Goal: Transaction & Acquisition: Purchase product/service

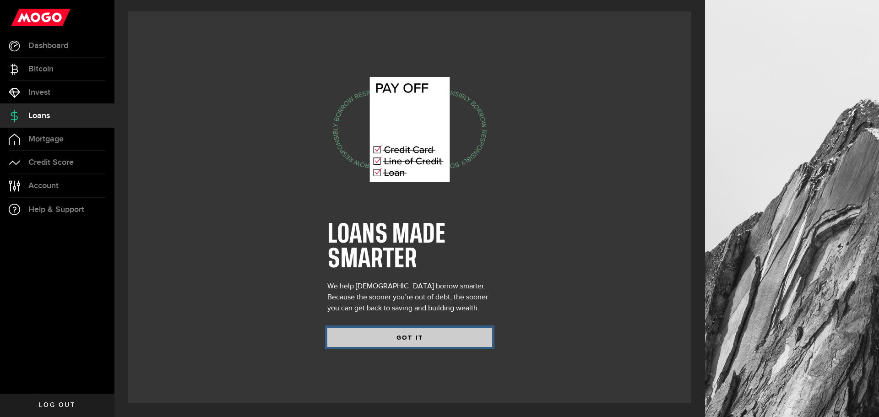
click at [445, 338] on button "GOT IT" at bounding box center [409, 337] width 165 height 19
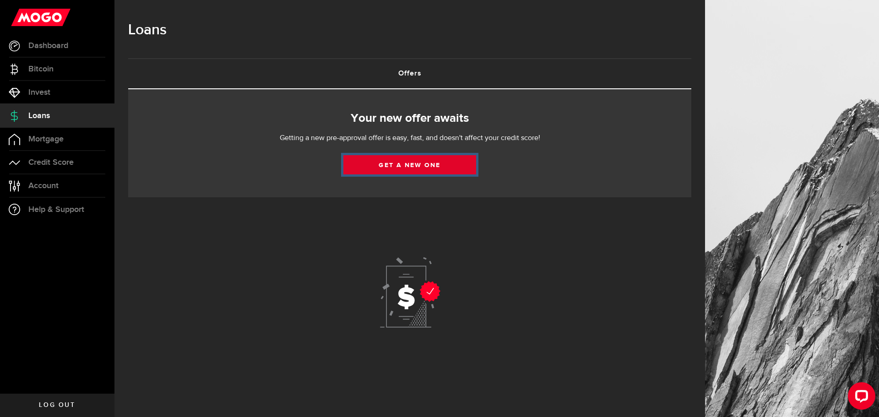
click at [385, 169] on link "Get a new one" at bounding box center [409, 164] width 133 height 19
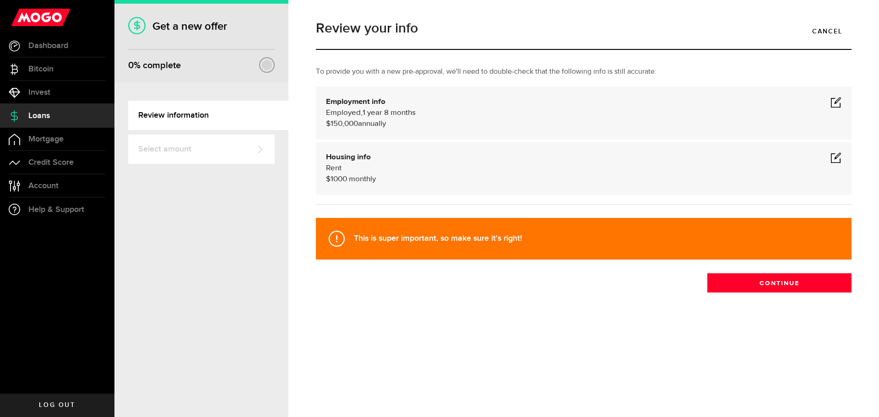
click at [834, 100] on span at bounding box center [835, 102] width 11 height 11
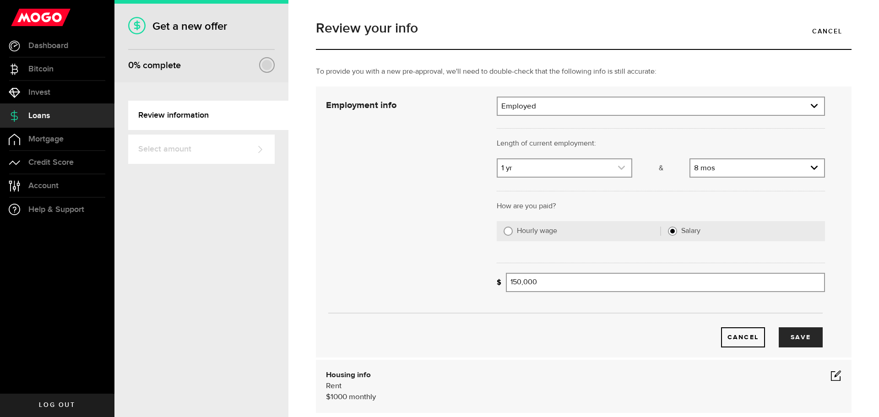
click at [594, 171] on link "expand select" at bounding box center [564, 167] width 134 height 17
click at [608, 168] on link "expand select" at bounding box center [564, 167] width 134 height 17
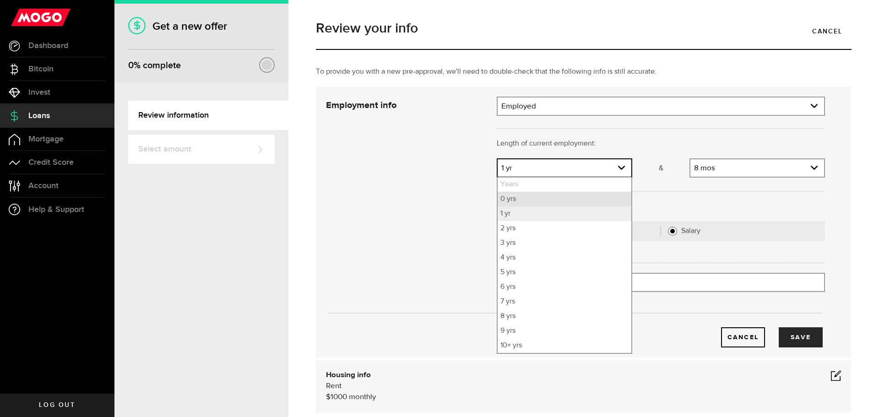
click at [524, 202] on li "0 yrs" at bounding box center [564, 199] width 134 height 15
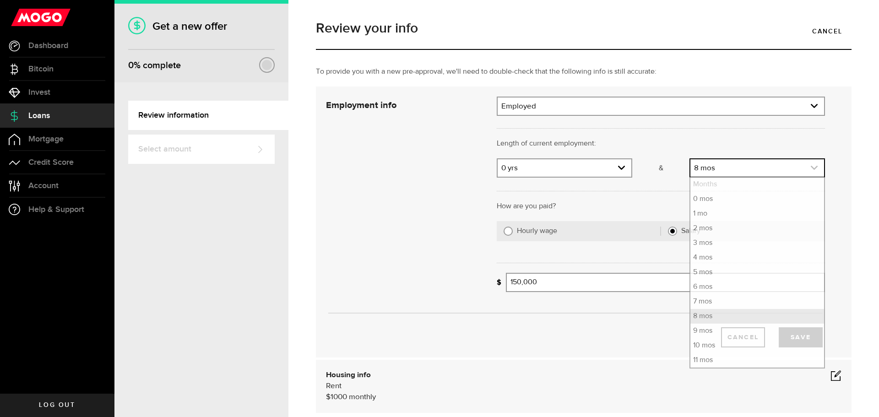
click at [719, 167] on link "expand select" at bounding box center [757, 167] width 134 height 17
click at [702, 254] on li "4 mos" at bounding box center [757, 257] width 134 height 15
select select "4"
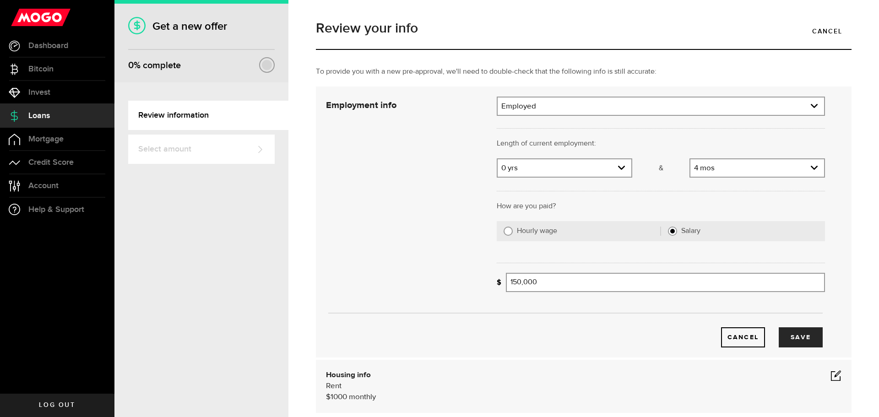
click at [513, 233] on div "Hourly wage" at bounding box center [582, 231] width 171 height 20
click at [596, 283] on input "150000" at bounding box center [665, 282] width 319 height 19
type input "150,000"
click at [510, 232] on input "Hourly wage" at bounding box center [507, 231] width 9 height 9
radio input "true"
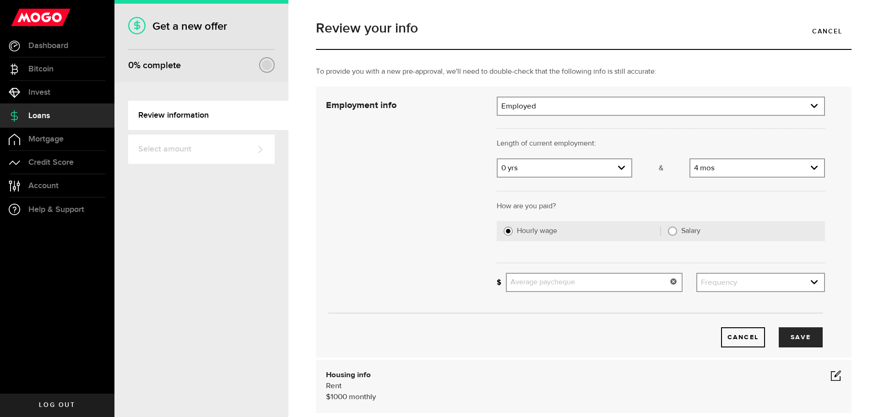
click at [535, 284] on input "Average paycheque" at bounding box center [594, 282] width 177 height 19
type input "2,500"
click at [765, 281] on link "expand select" at bounding box center [760, 282] width 127 height 17
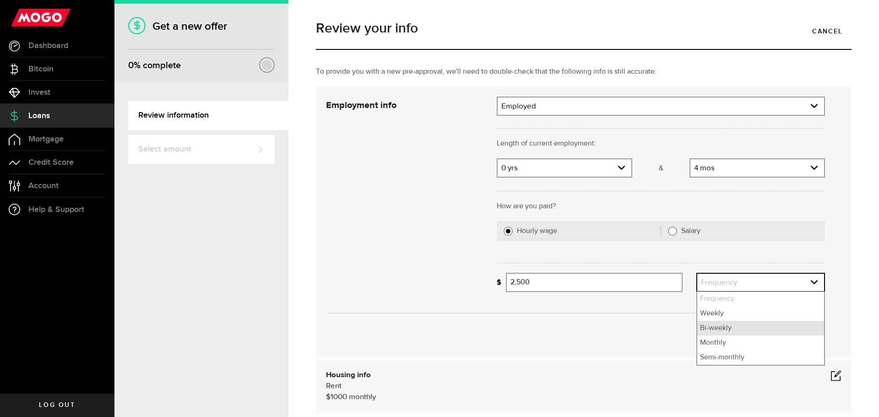
click at [720, 322] on li "Bi-weekly" at bounding box center [760, 328] width 127 height 15
select select "bi_weekly"
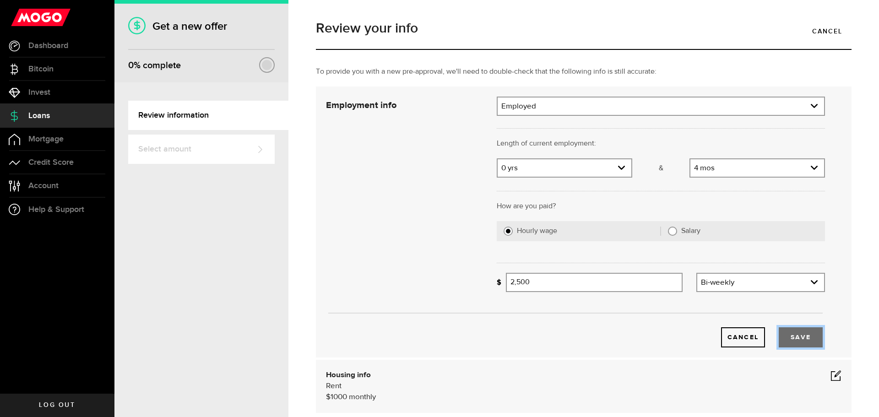
click at [796, 332] on button "Save" at bounding box center [800, 337] width 44 height 20
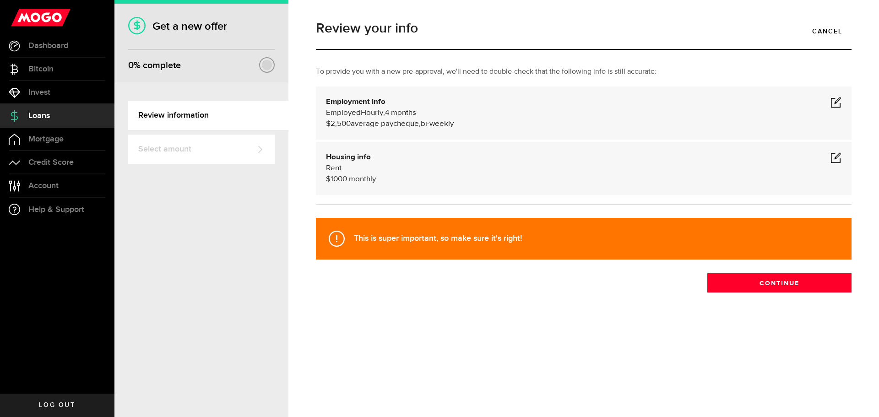
click at [834, 158] on span at bounding box center [835, 157] width 11 height 11
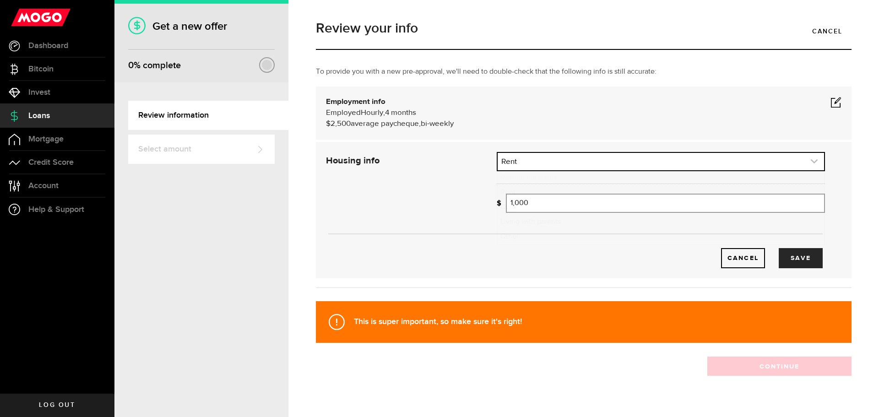
click at [526, 161] on link "expand select" at bounding box center [660, 161] width 326 height 17
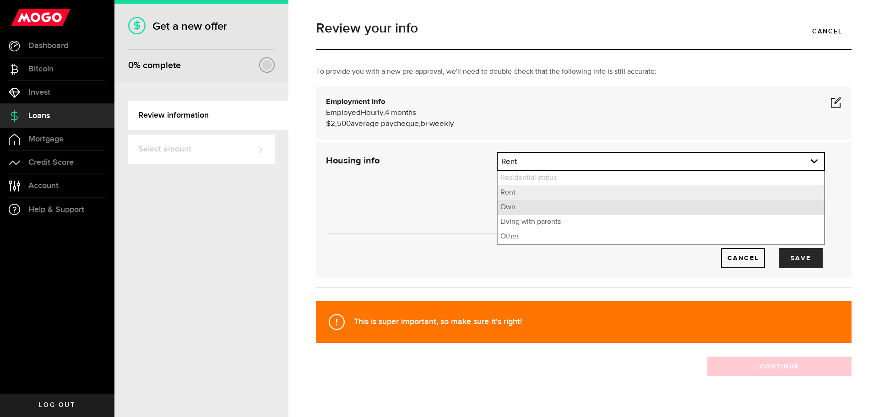
click at [507, 208] on li "Own" at bounding box center [660, 207] width 326 height 15
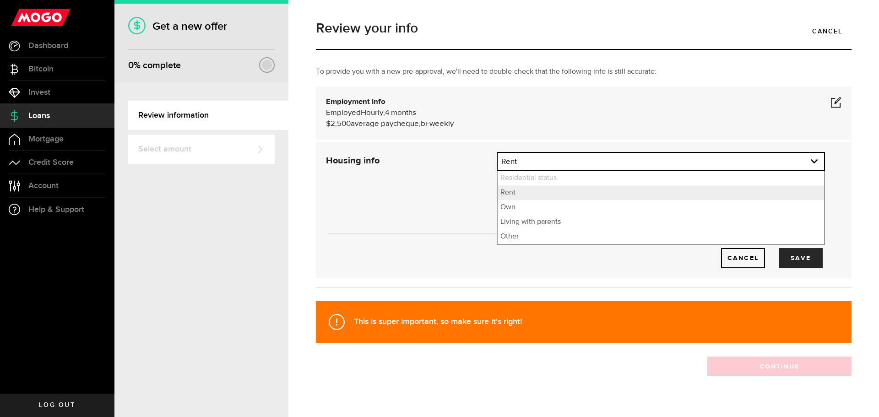
select select "Own"
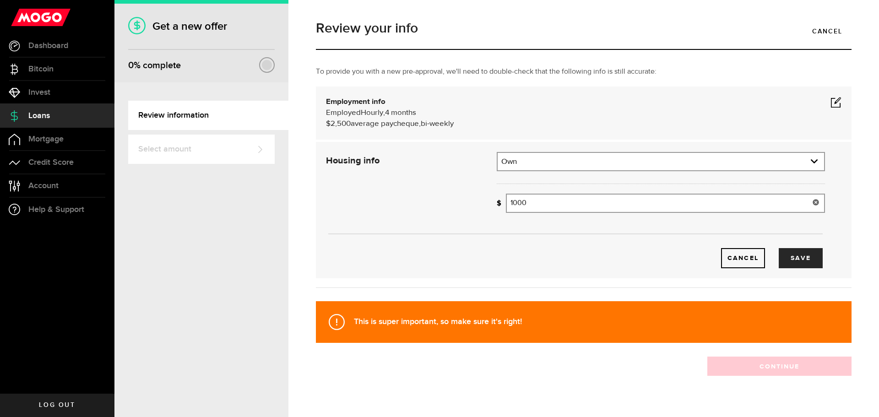
click at [516, 202] on input "1000" at bounding box center [665, 203] width 319 height 19
type input "1,100"
click at [796, 254] on button "Save" at bounding box center [800, 258] width 44 height 20
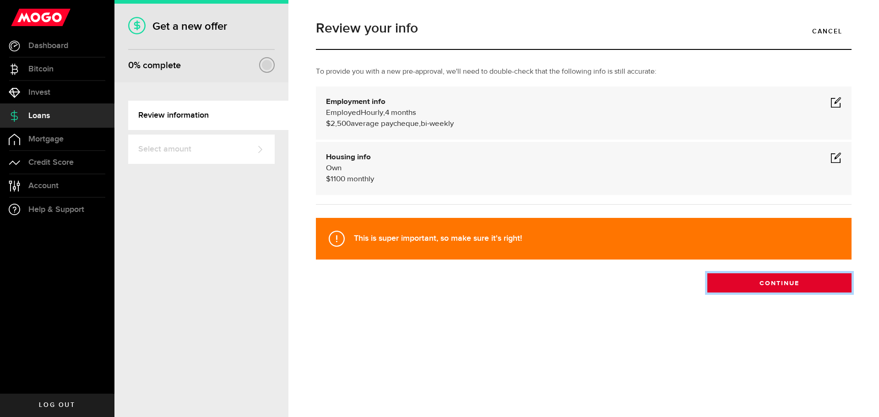
click at [778, 288] on button "Continue" at bounding box center [779, 282] width 144 height 19
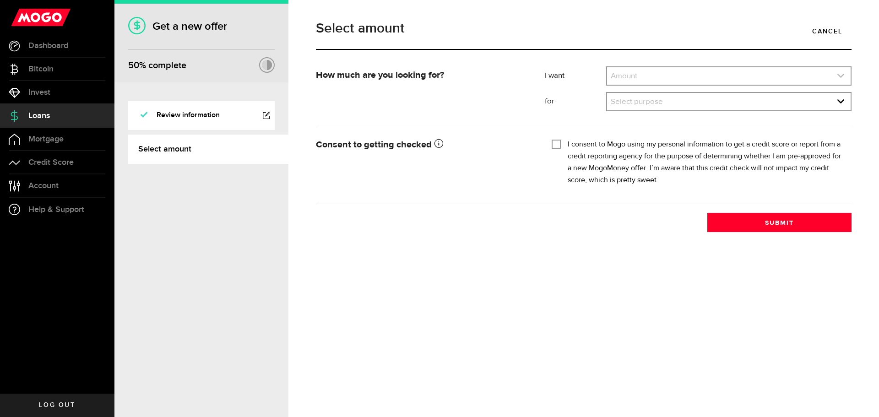
click at [732, 76] on link "expand select" at bounding box center [728, 75] width 243 height 17
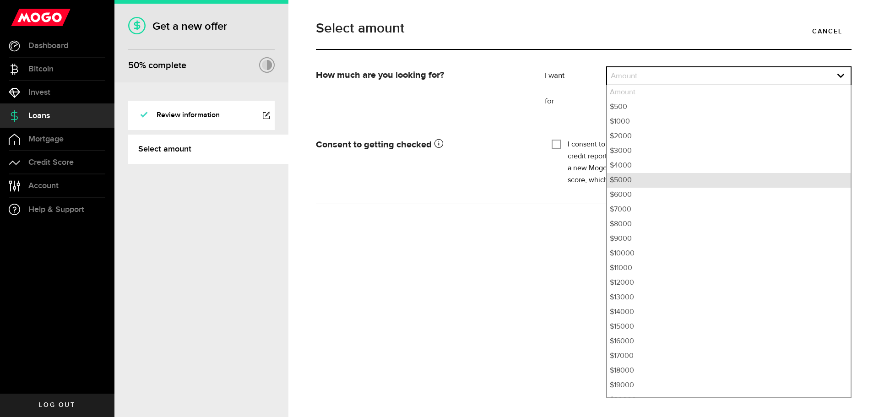
click at [624, 182] on li "$5000" at bounding box center [728, 180] width 243 height 15
select select "5000"
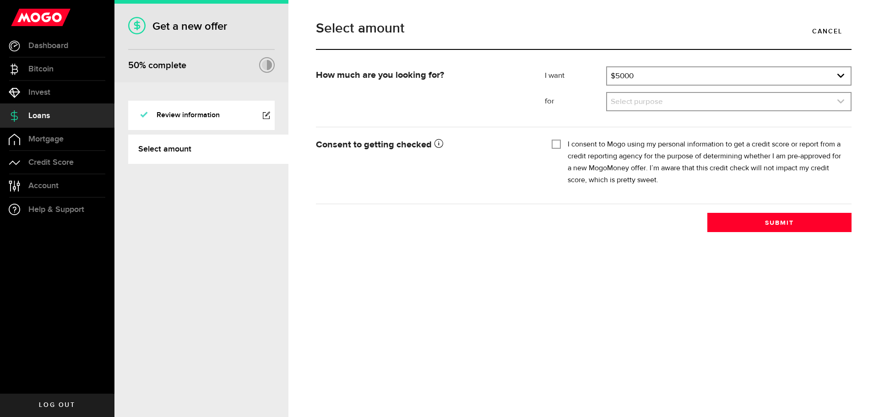
click at [639, 110] on link "expand select" at bounding box center [728, 101] width 243 height 17
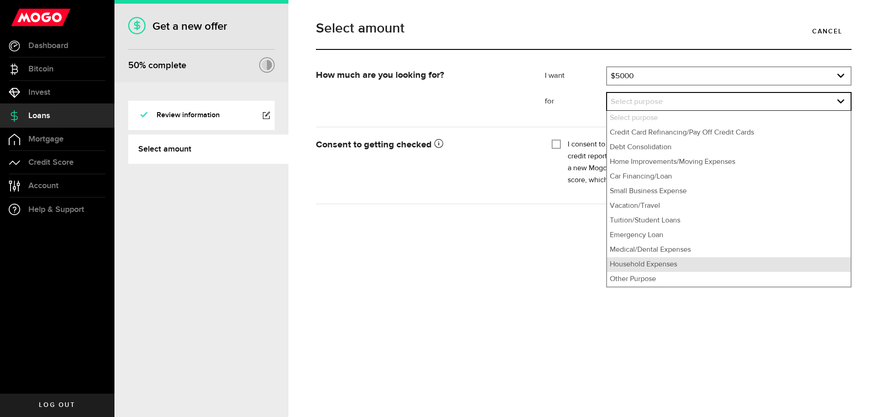
click at [668, 269] on li "Household Expenses" at bounding box center [728, 264] width 243 height 15
select select "Household Expenses"
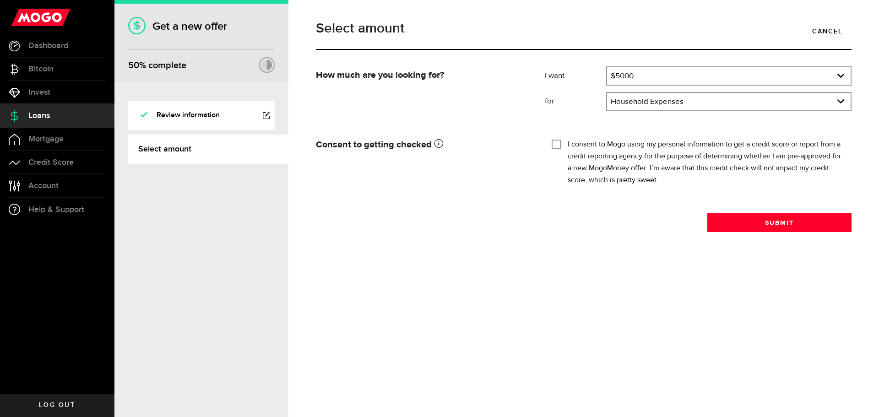
click at [553, 144] on input "I consent to Mogo using my personal information to get a credit score or report…" at bounding box center [555, 143] width 9 height 9
checkbox input "true"
click at [777, 223] on button "Submit" at bounding box center [779, 222] width 144 height 19
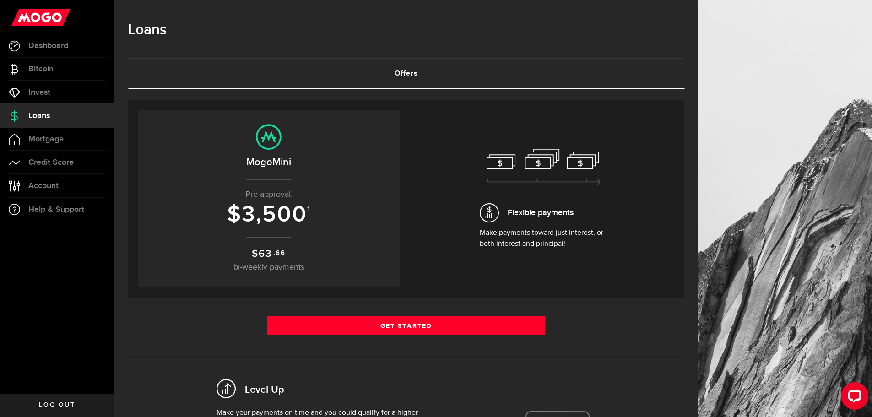
scroll to position [46, 0]
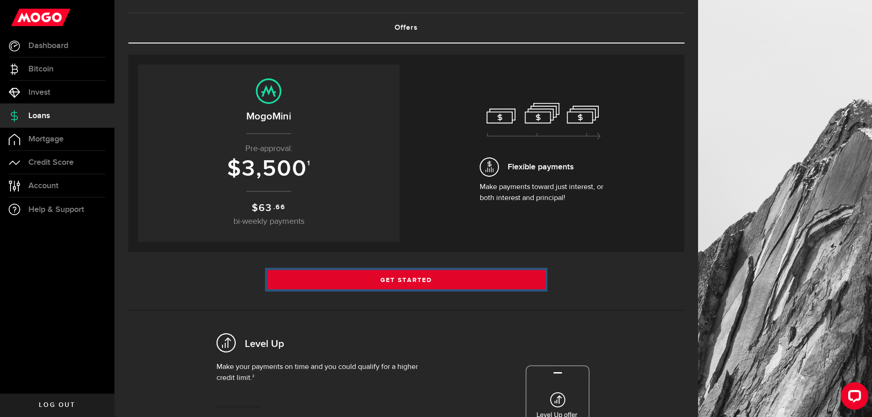
click at [384, 278] on link "Get Started" at bounding box center [406, 279] width 278 height 19
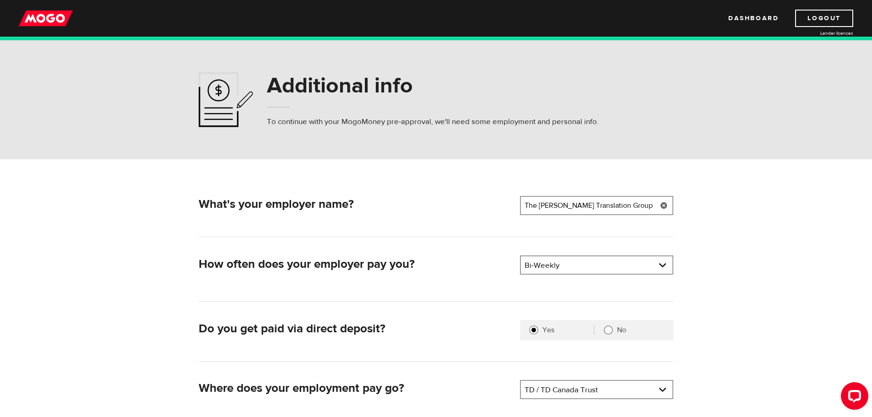
click at [665, 204] on link at bounding box center [663, 205] width 19 height 19
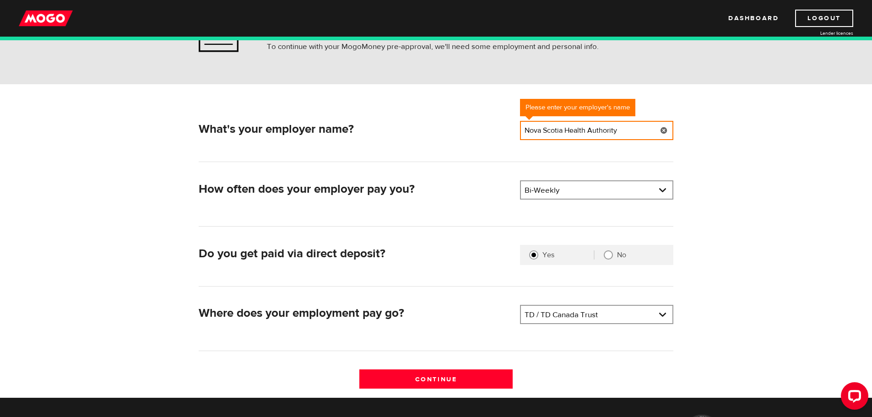
scroll to position [92, 0]
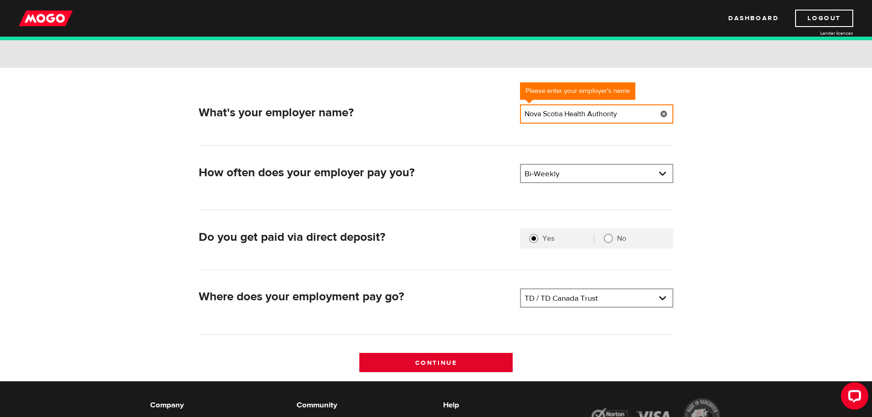
type input "Nova Scotia Health Authority"
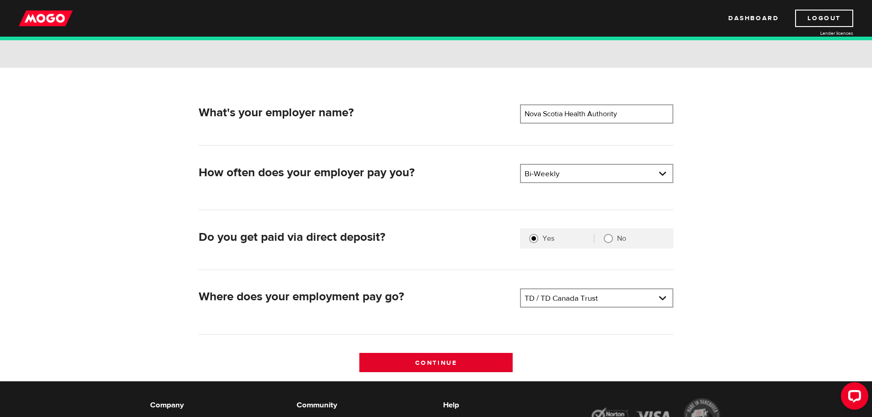
click at [437, 362] on input "Continue" at bounding box center [435, 362] width 153 height 19
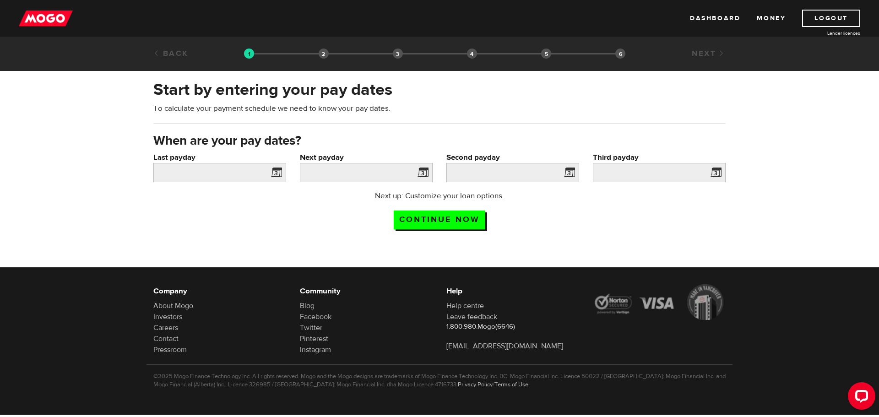
click at [273, 174] on span at bounding box center [275, 174] width 14 height 15
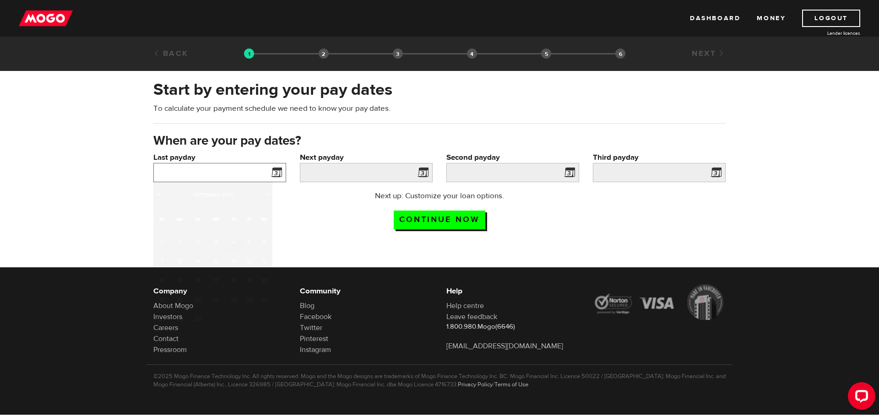
click at [241, 174] on input "Last payday" at bounding box center [219, 172] width 133 height 19
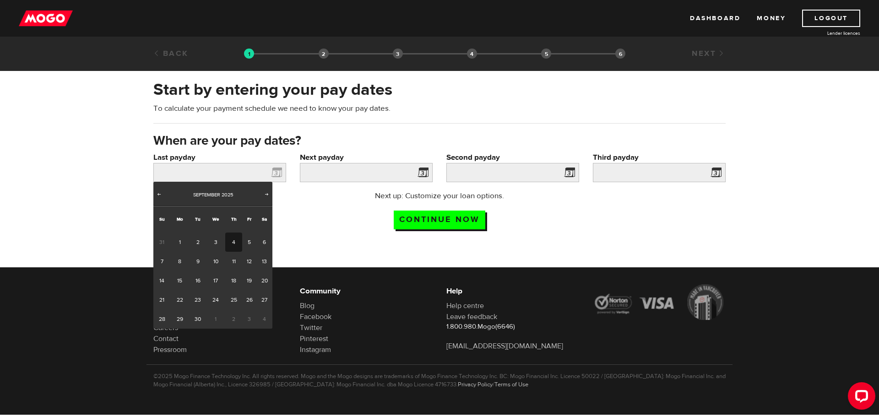
click at [233, 239] on link "4" at bounding box center [233, 241] width 17 height 19
type input "[DATE]"
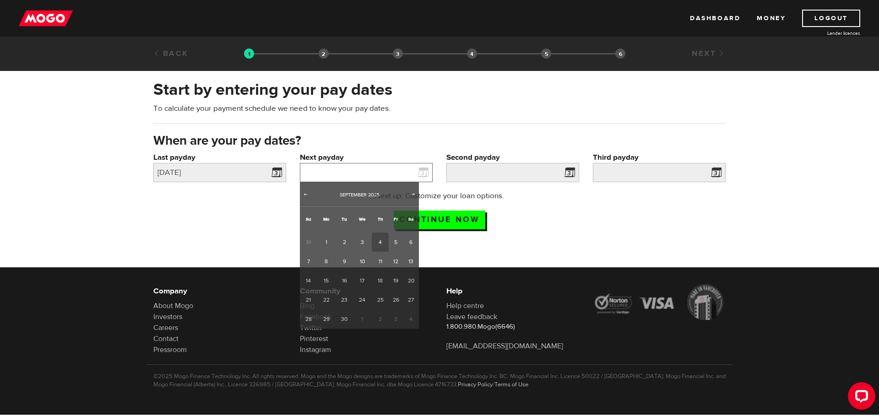
click at [365, 172] on input "Next payday" at bounding box center [366, 172] width 133 height 19
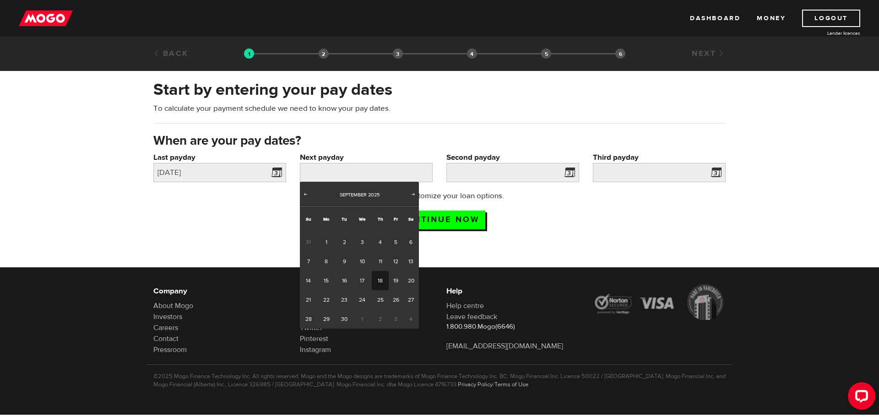
click at [376, 281] on link "18" at bounding box center [380, 280] width 17 height 19
type input "2025/09/18"
type input "2025/10/2"
type input "2025/10/16"
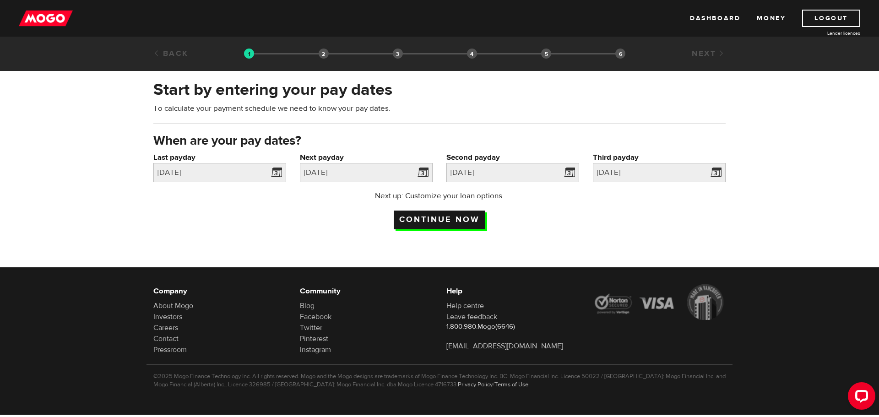
click at [472, 222] on input "Continue now" at bounding box center [440, 220] width 92 height 19
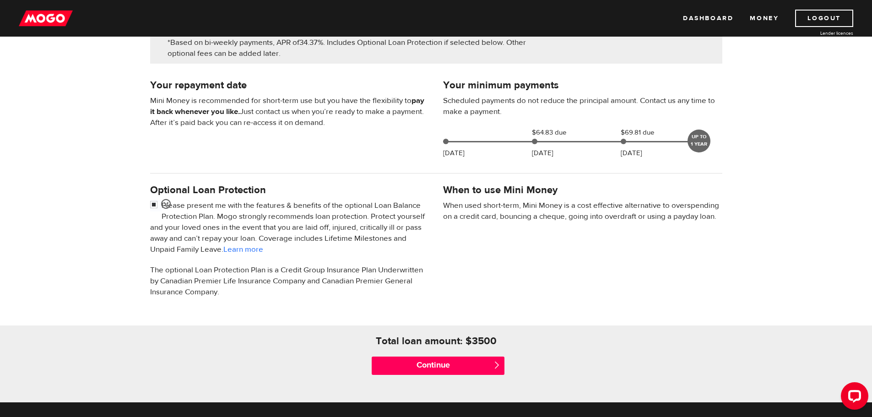
scroll to position [183, 0]
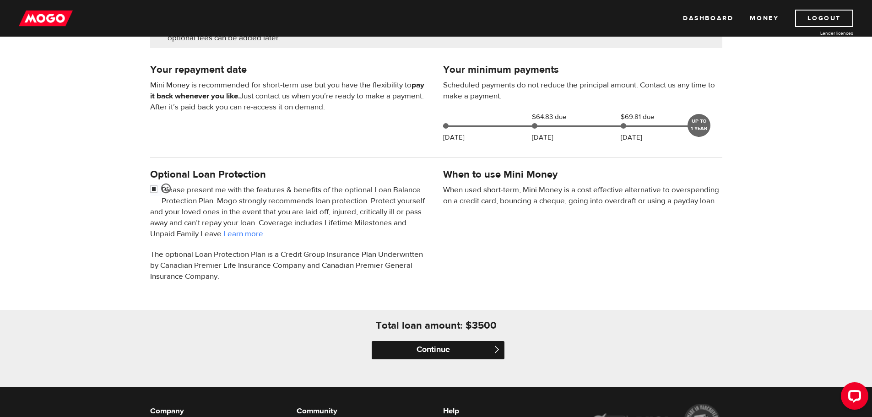
click at [446, 345] on input "Continue" at bounding box center [438, 350] width 133 height 18
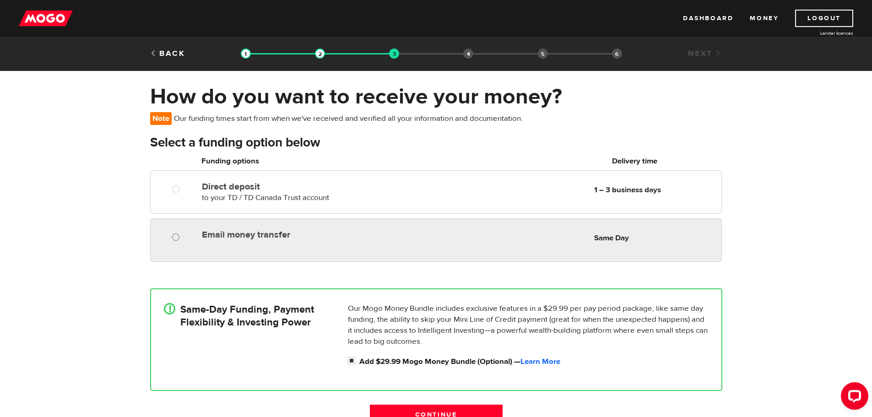
radio input "true"
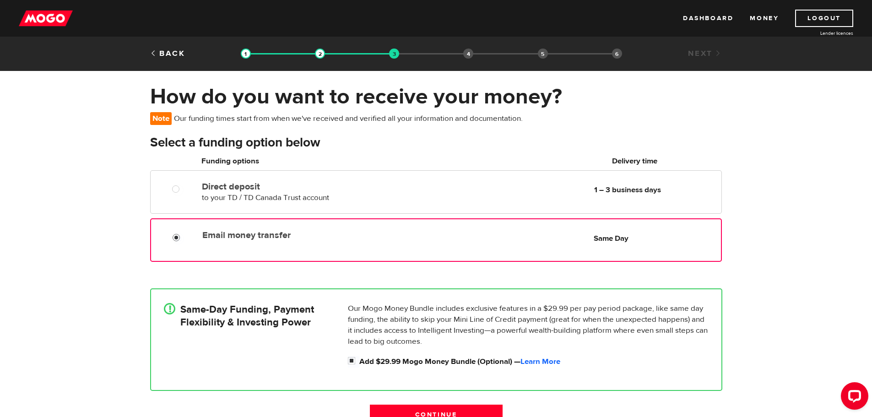
click at [175, 239] on input "Email money transfer" at bounding box center [178, 238] width 11 height 11
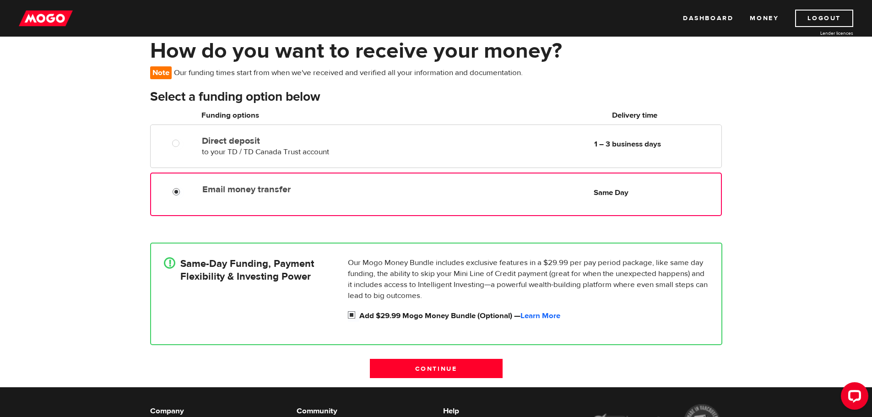
click at [353, 316] on input "Add $29.99 Mogo Money Bundle (Optional) — Learn More" at bounding box center [353, 315] width 11 height 11
checkbox input "false"
radio input "false"
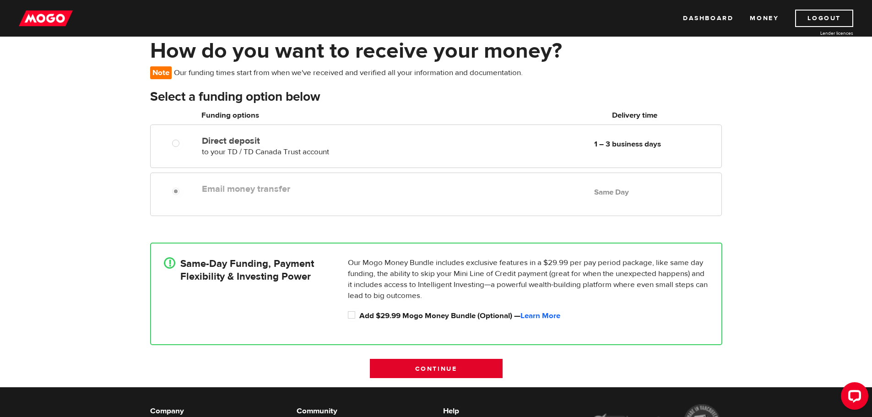
click at [445, 368] on input "Continue" at bounding box center [436, 368] width 133 height 19
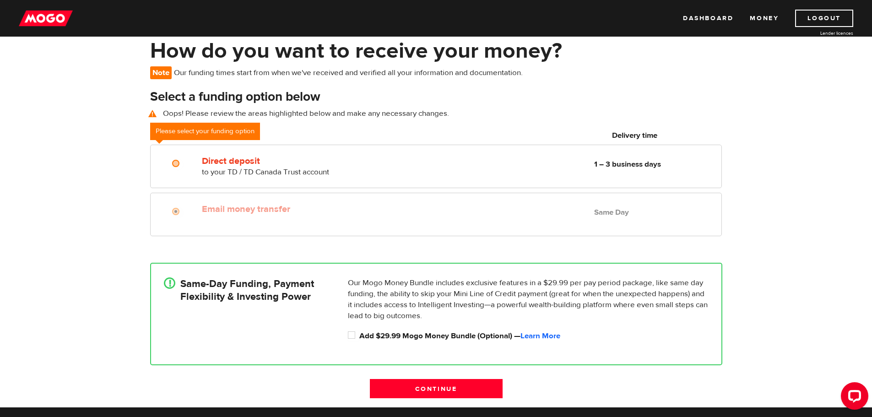
click at [71, 200] on div "How do you want to receive your money? Note Our funding times start from when w…" at bounding box center [436, 223] width 872 height 370
click at [231, 215] on div "Email money transfer Delivery in Same Day Same Day" at bounding box center [459, 209] width 523 height 18
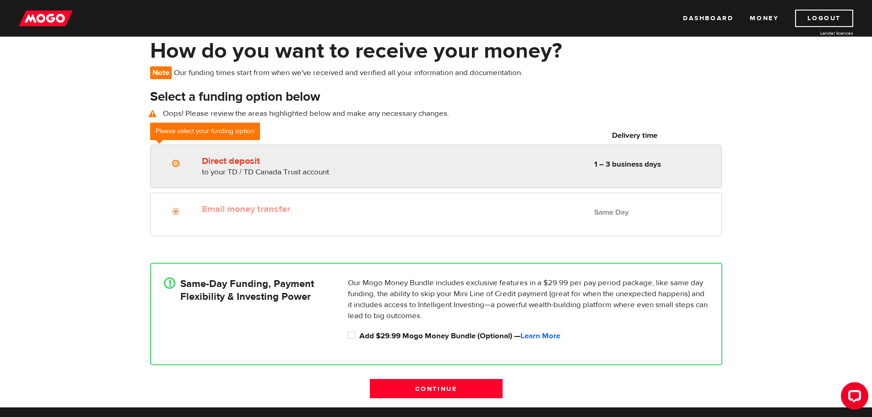
radio input "true"
click at [178, 162] on input "Direct deposit" at bounding box center [177, 164] width 11 height 11
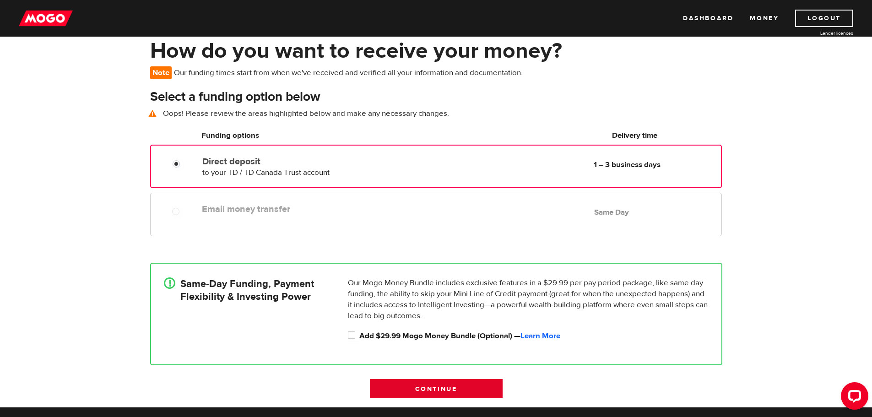
click at [426, 390] on input "Continue" at bounding box center [436, 388] width 133 height 19
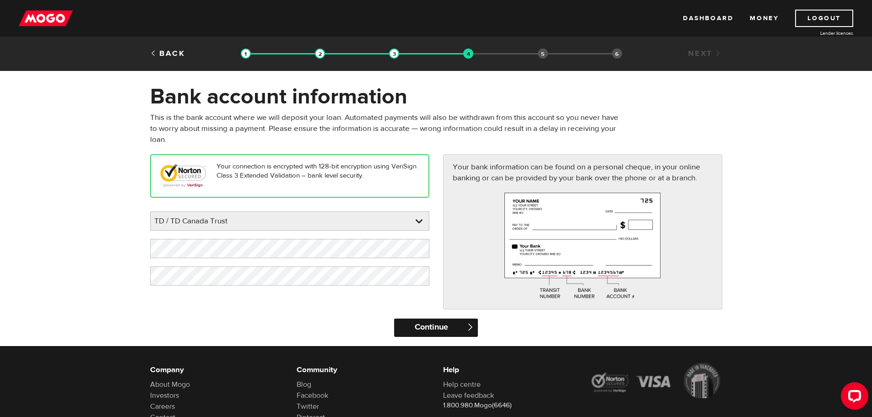
click at [432, 324] on input "Continue" at bounding box center [436, 328] width 84 height 18
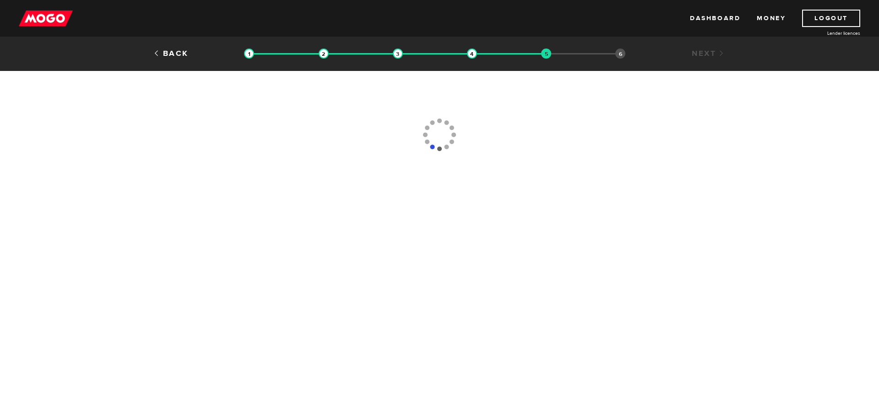
type input "[PHONE_NUMBER]"
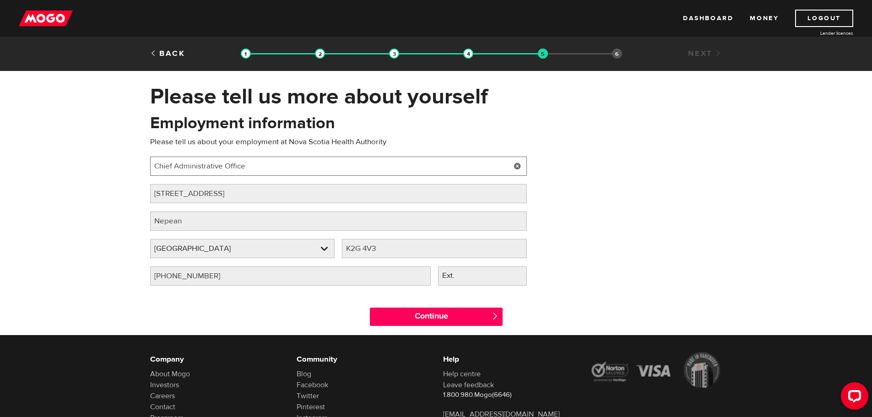
click at [261, 168] on input "Chief Administrative Office" at bounding box center [338, 166] width 377 height 19
click at [519, 162] on link at bounding box center [517, 166] width 19 height 19
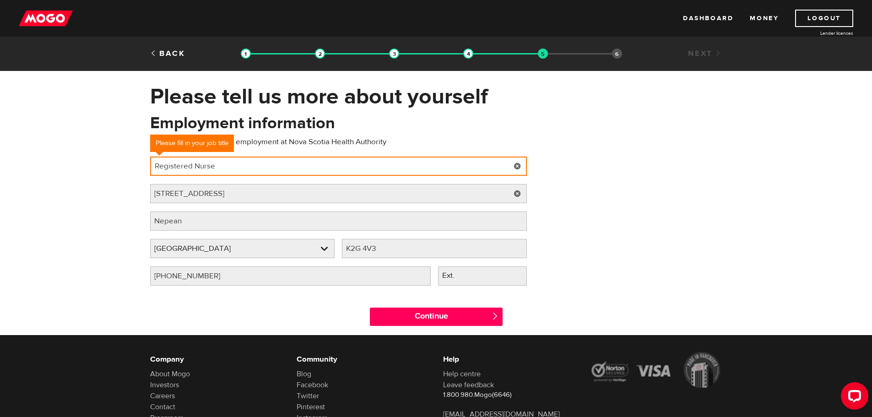
type input "Registered Nurse"
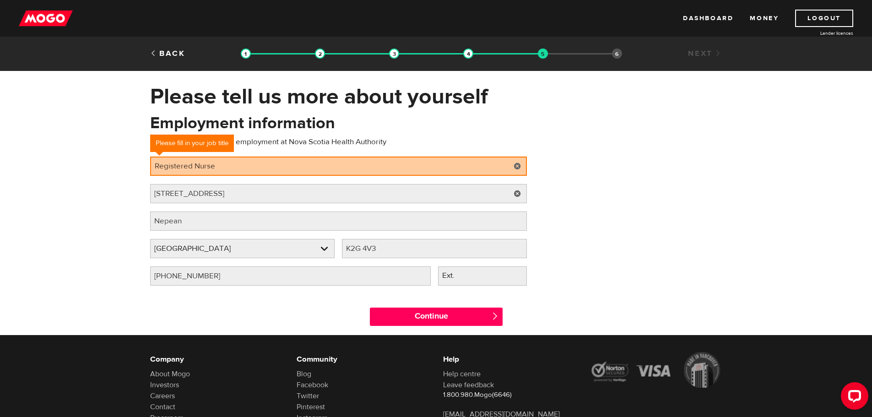
click at [516, 194] on link at bounding box center [517, 193] width 19 height 19
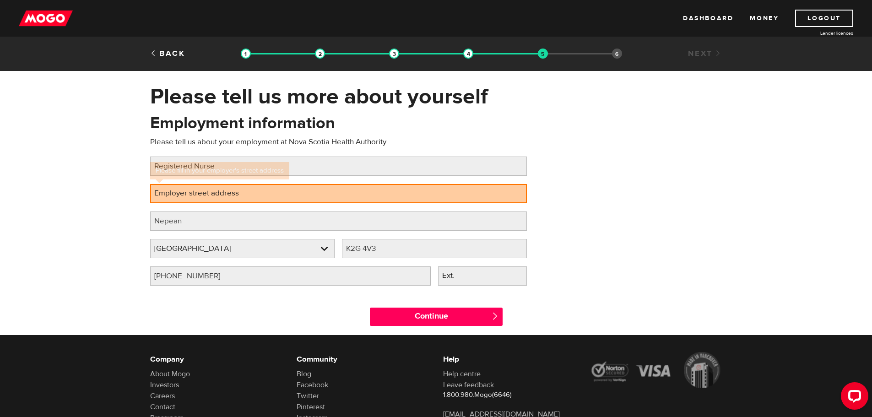
click at [202, 195] on label "Employer street address" at bounding box center [204, 193] width 108 height 19
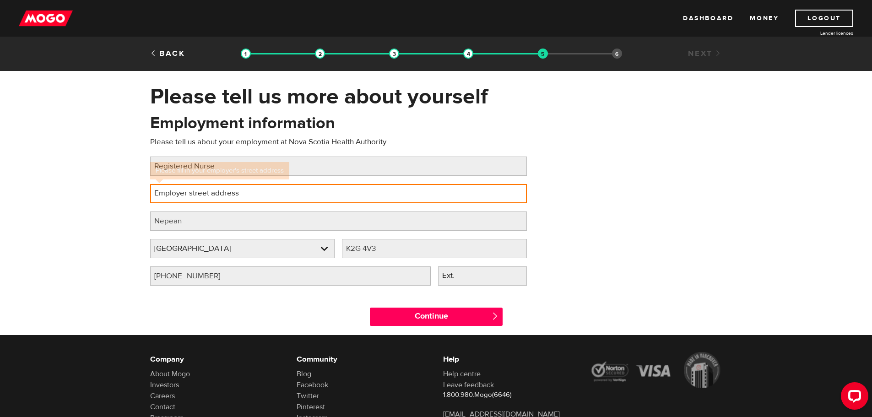
click at [202, 195] on input "Employer street address" at bounding box center [338, 193] width 377 height 19
paste input "600 Abenaki Rd, Truro, NS B2N 5A1"
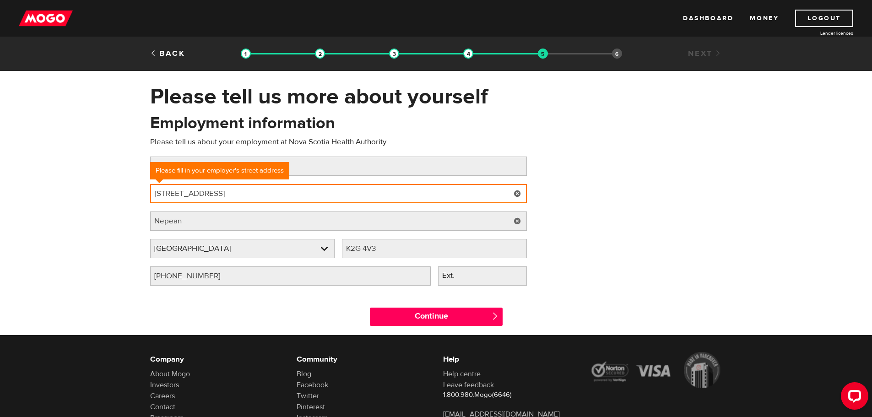
type input "600 Abenaki Rd, Truro, NS B2N 5A1"
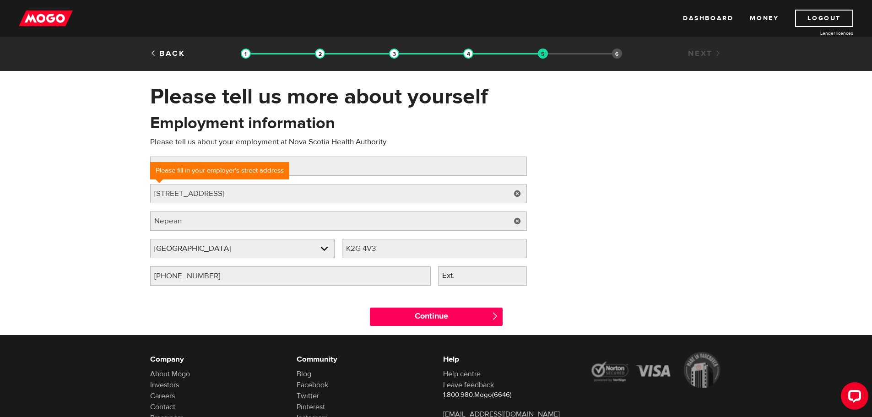
click at [514, 220] on link at bounding box center [517, 220] width 19 height 19
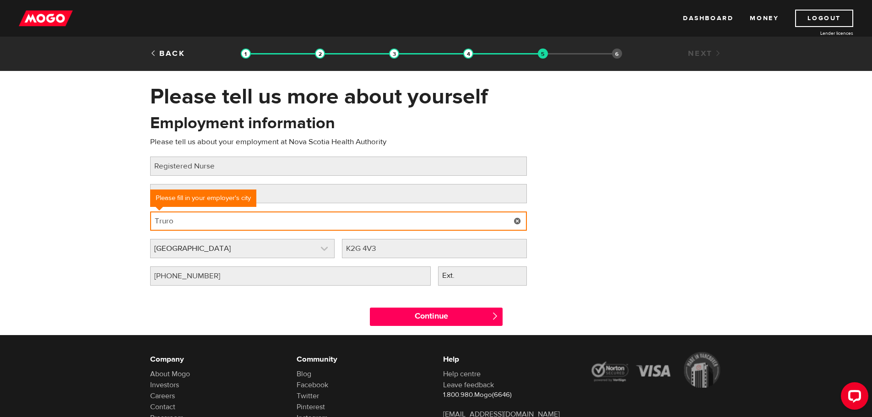
type input "Truro"
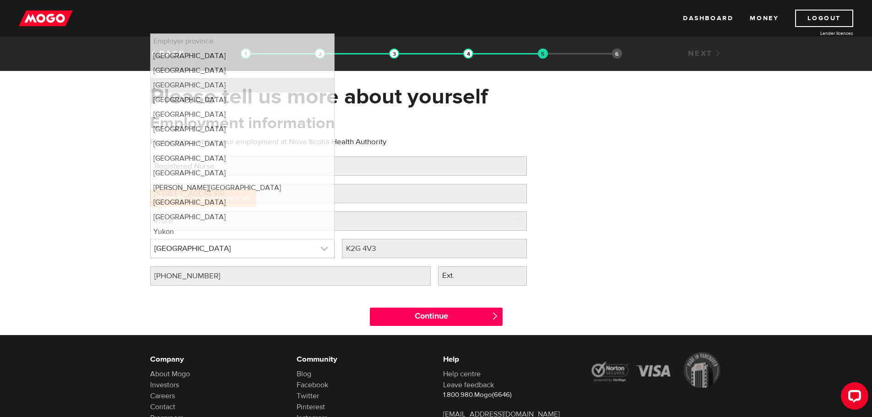
click at [309, 252] on link at bounding box center [243, 248] width 184 height 18
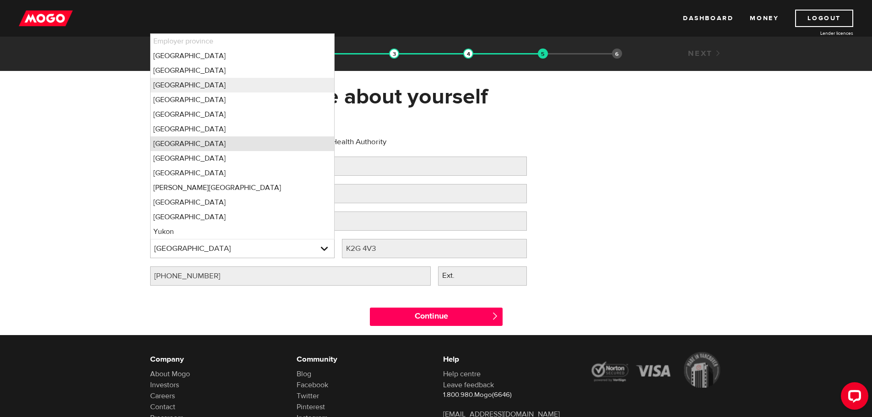
click at [209, 146] on li "Nova Scotia" at bounding box center [243, 143] width 184 height 15
select select "NS"
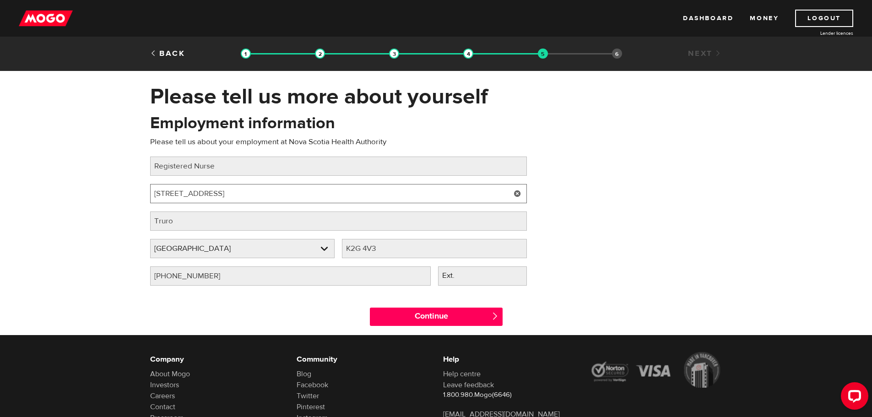
drag, startPoint x: 249, startPoint y: 193, endPoint x: 278, endPoint y: 193, distance: 29.7
click at [278, 193] on input "600 Abenaki Rd, Truro, NS B2N 5A1" at bounding box center [338, 193] width 377 height 19
type input "600 Abenaki Rd, Truro, NS"
click at [518, 248] on link at bounding box center [517, 248] width 19 height 19
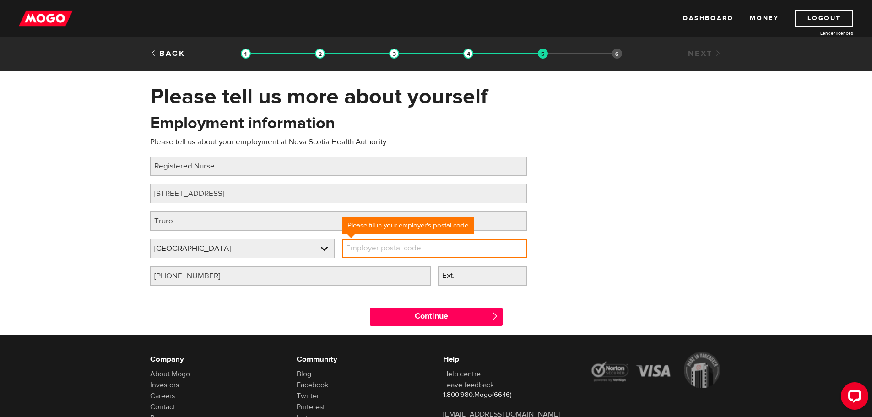
paste input "B2N 5A1"
type input "B2N 5A1"
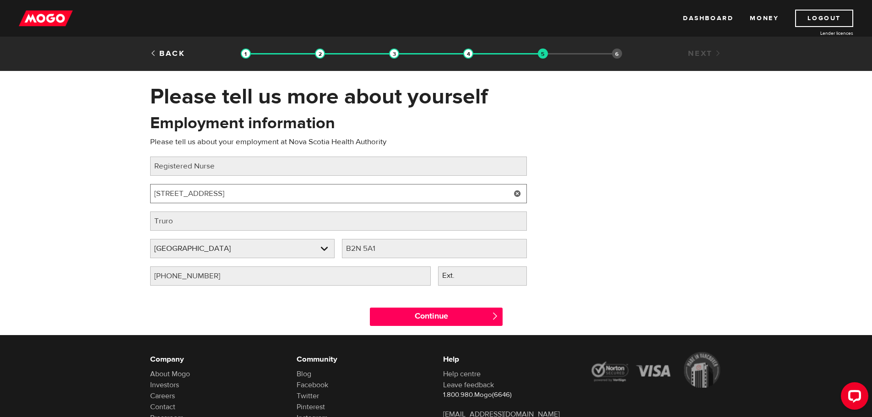
drag, startPoint x: 209, startPoint y: 195, endPoint x: 274, endPoint y: 190, distance: 65.6
click at [274, 190] on input "600 Abenaki Rd, Truro, NS" at bounding box center [338, 193] width 377 height 19
type input "600 Abenaki Rd"
click at [422, 275] on link at bounding box center [421, 275] width 19 height 19
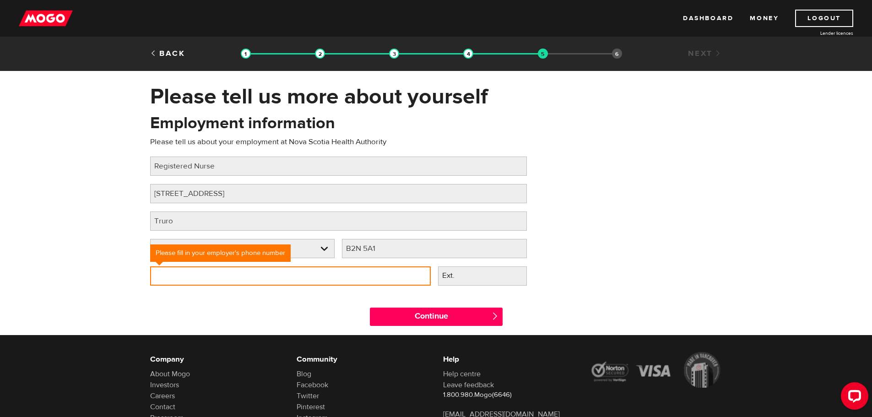
type input "(902) 893-5554"
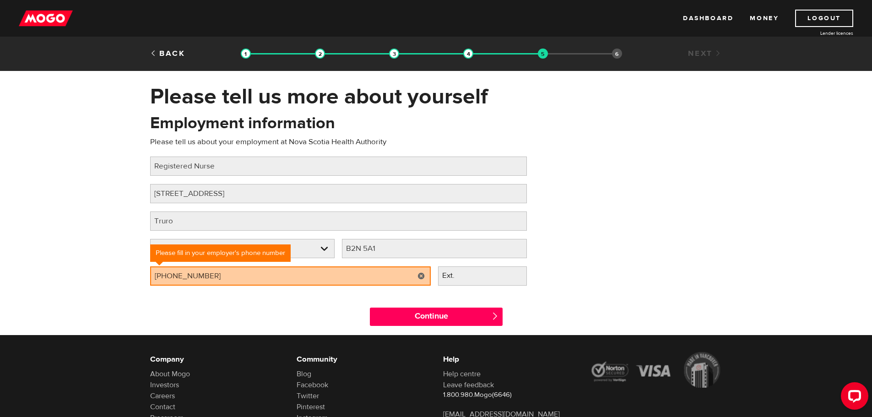
click at [307, 297] on div "Continue " at bounding box center [436, 314] width 586 height 41
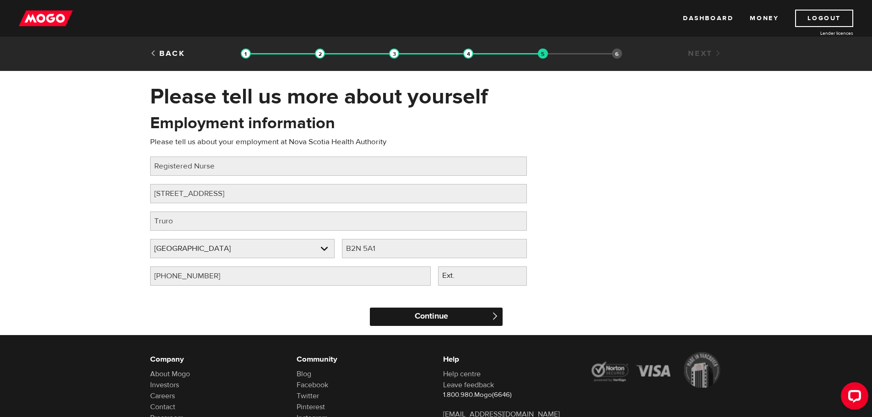
click at [395, 316] on input "Continue" at bounding box center [436, 317] width 133 height 18
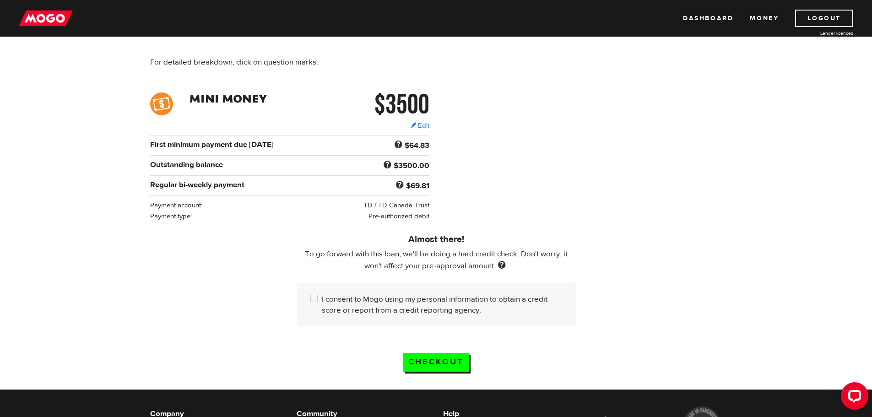
scroll to position [92, 0]
click at [315, 294] on input "I consent to Mogo using my personal information to obtain a credit score or rep…" at bounding box center [315, 298] width 11 height 11
checkbox input "true"
click at [455, 363] on input "Checkout" at bounding box center [436, 361] width 66 height 19
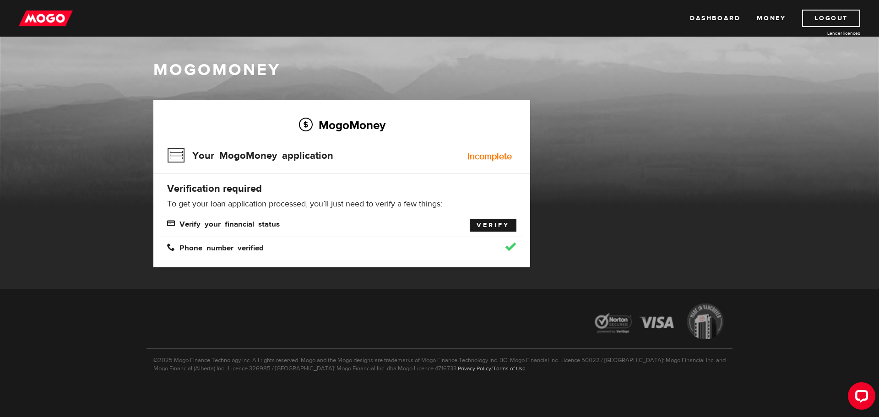
click at [498, 225] on link "Verify" at bounding box center [493, 225] width 47 height 13
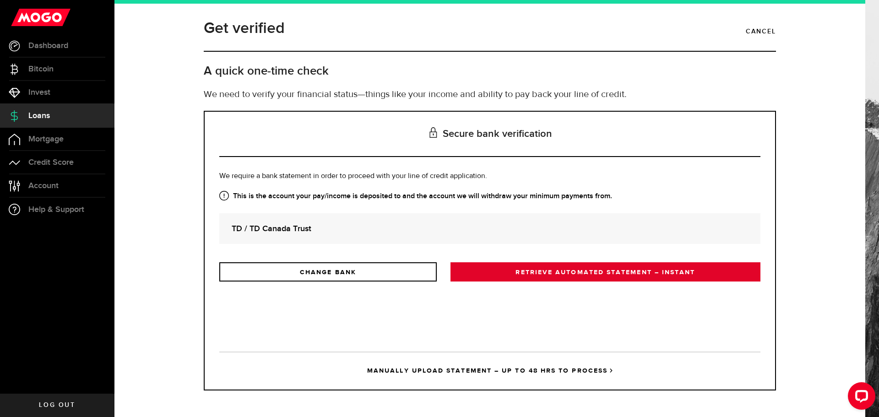
click at [507, 271] on link "RETRIEVE AUTOMATED STATEMENT – INSTANT" at bounding box center [605, 271] width 310 height 19
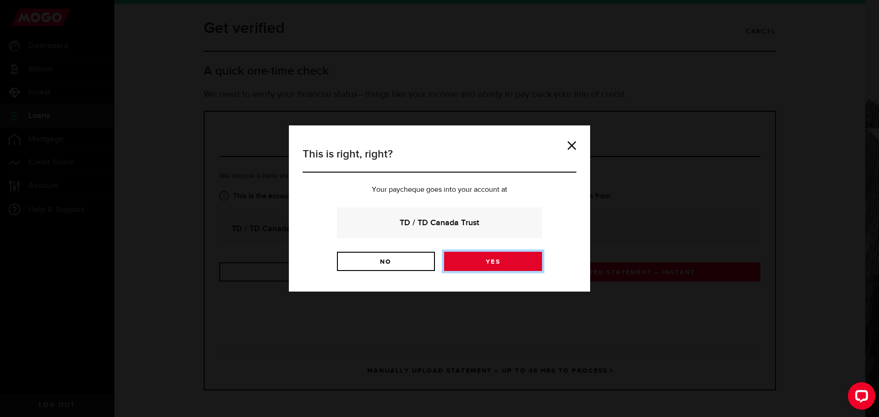
click at [507, 266] on link "Yes" at bounding box center [493, 261] width 98 height 19
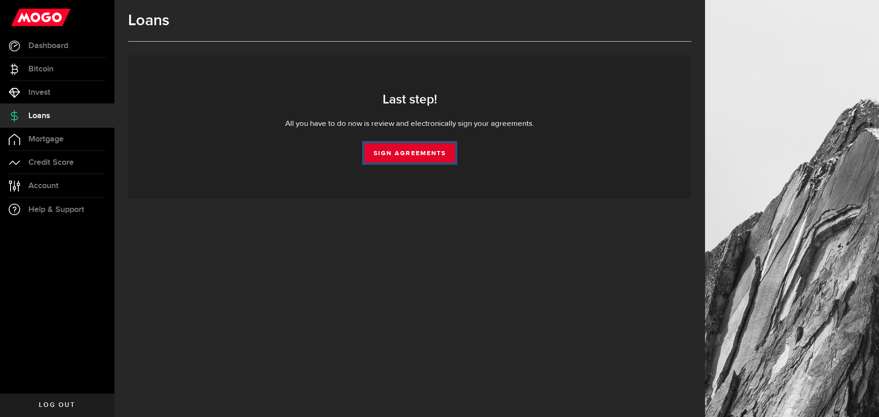
click at [433, 157] on link "Sign Agreements" at bounding box center [409, 152] width 91 height 19
click at [433, 153] on link "Sign Agreements" at bounding box center [409, 152] width 91 height 19
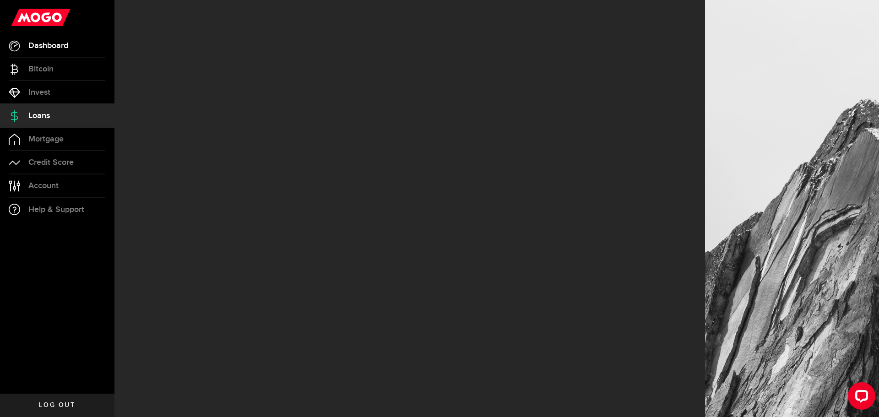
click at [40, 42] on span "Dashboard" at bounding box center [48, 46] width 40 height 8
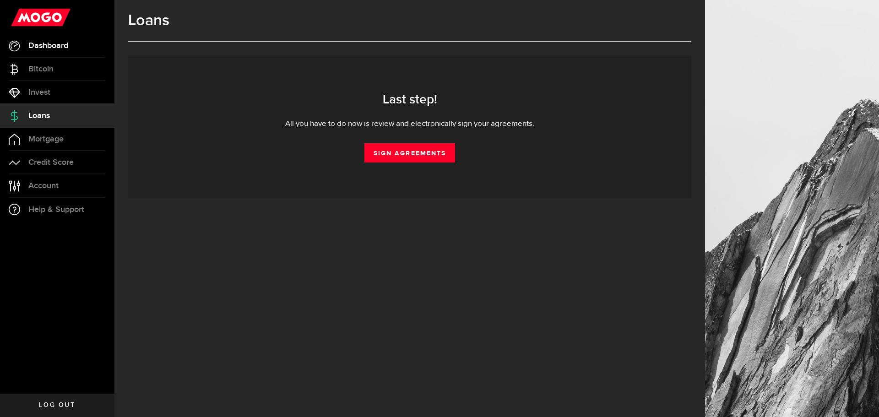
click at [57, 46] on span "Dashboard" at bounding box center [48, 46] width 40 height 8
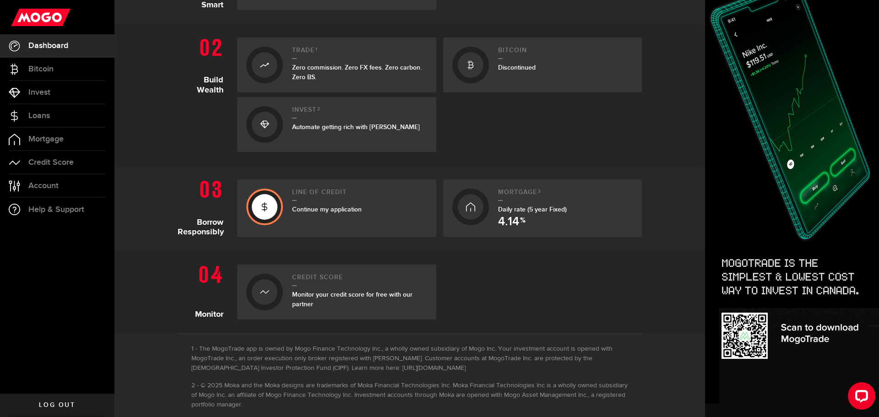
scroll to position [312, 0]
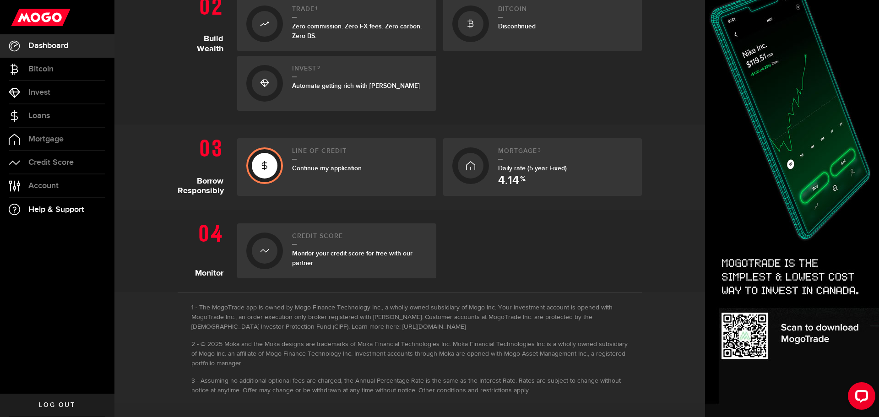
click at [54, 208] on span "Help & Support" at bounding box center [56, 209] width 56 height 8
click at [306, 170] on span "Continue my application" at bounding box center [327, 168] width 70 height 8
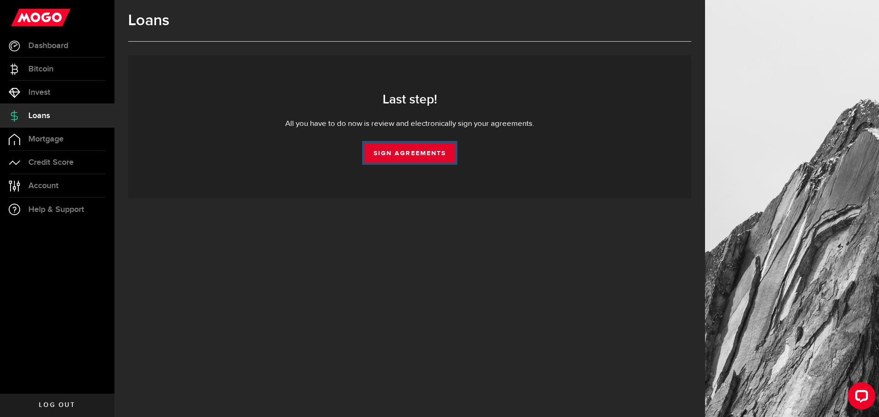
click at [432, 156] on link "Sign Agreements" at bounding box center [409, 152] width 91 height 19
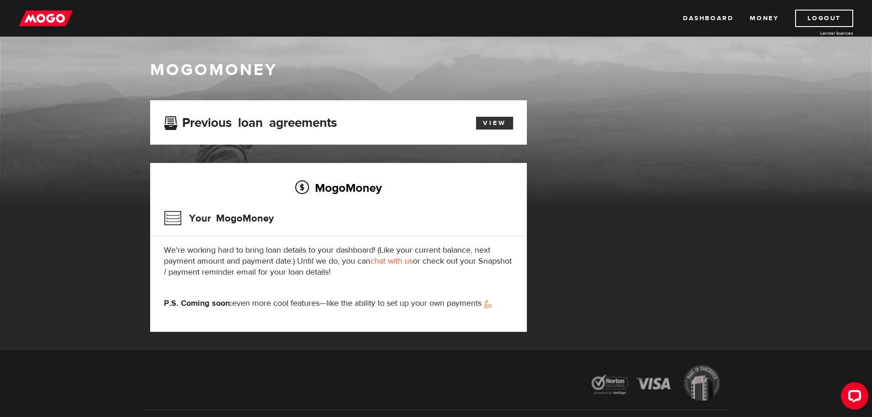
drag, startPoint x: 501, startPoint y: 121, endPoint x: 494, endPoint y: 124, distance: 7.6
click at [494, 124] on link "View" at bounding box center [494, 123] width 37 height 13
click at [759, 16] on link "Money" at bounding box center [764, 18] width 29 height 17
click at [815, 17] on link "Logout" at bounding box center [824, 18] width 58 height 17
